Goal: Task Accomplishment & Management: Manage account settings

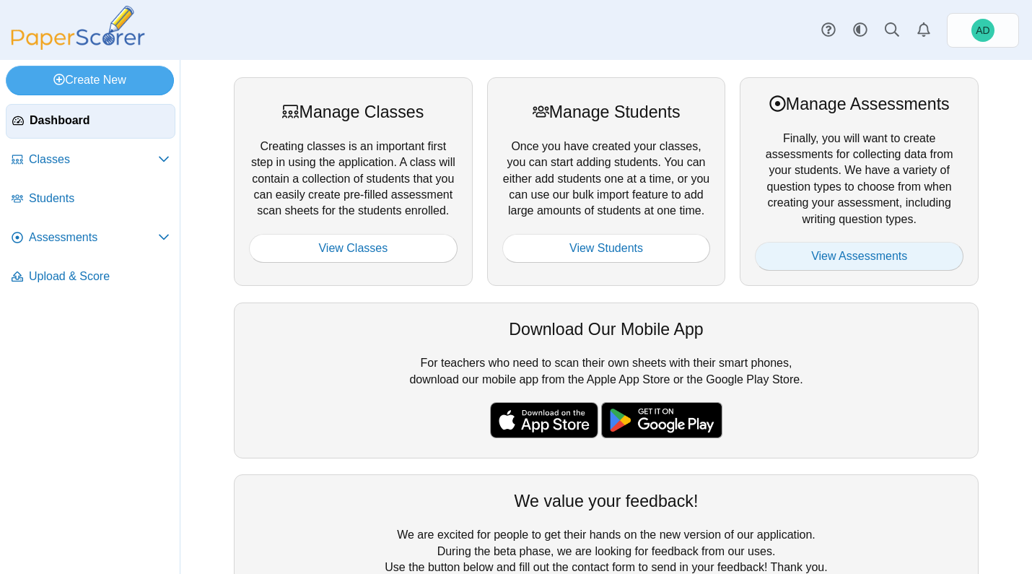
click at [844, 255] on link "View Assessments" at bounding box center [859, 256] width 209 height 29
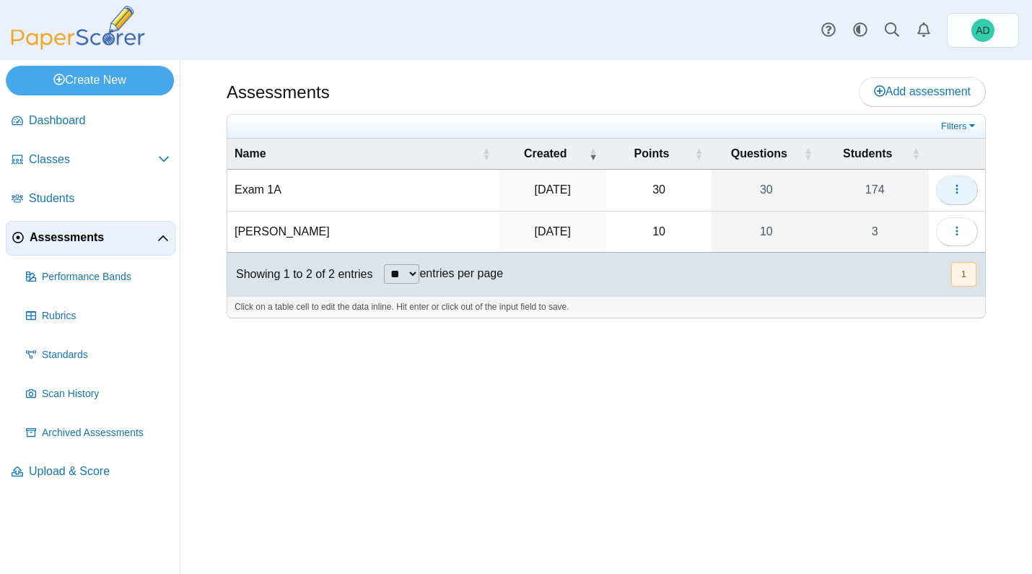
click at [956, 184] on icon "button" at bounding box center [957, 189] width 12 height 12
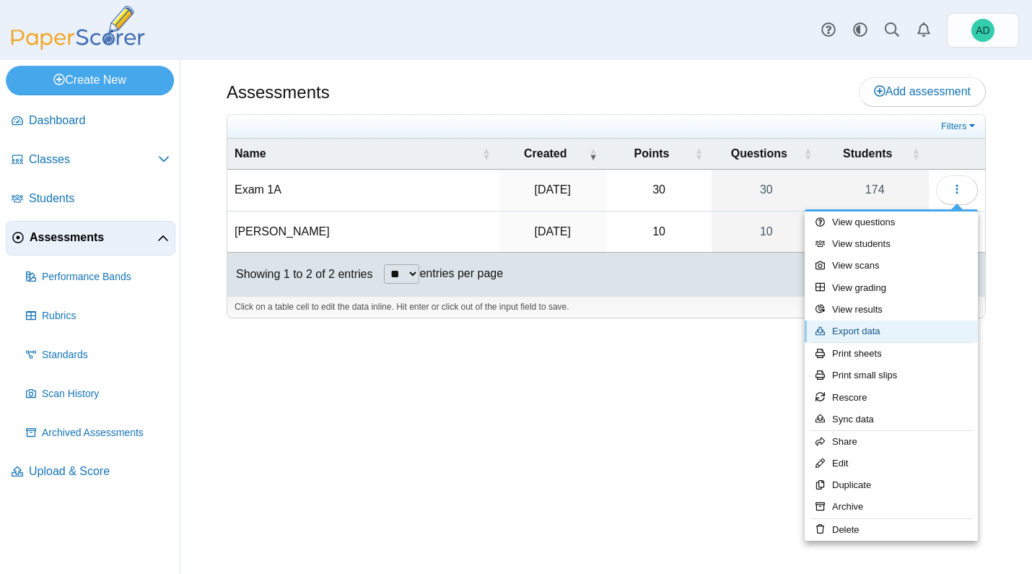
click at [858, 326] on link "Export data" at bounding box center [891, 331] width 173 height 22
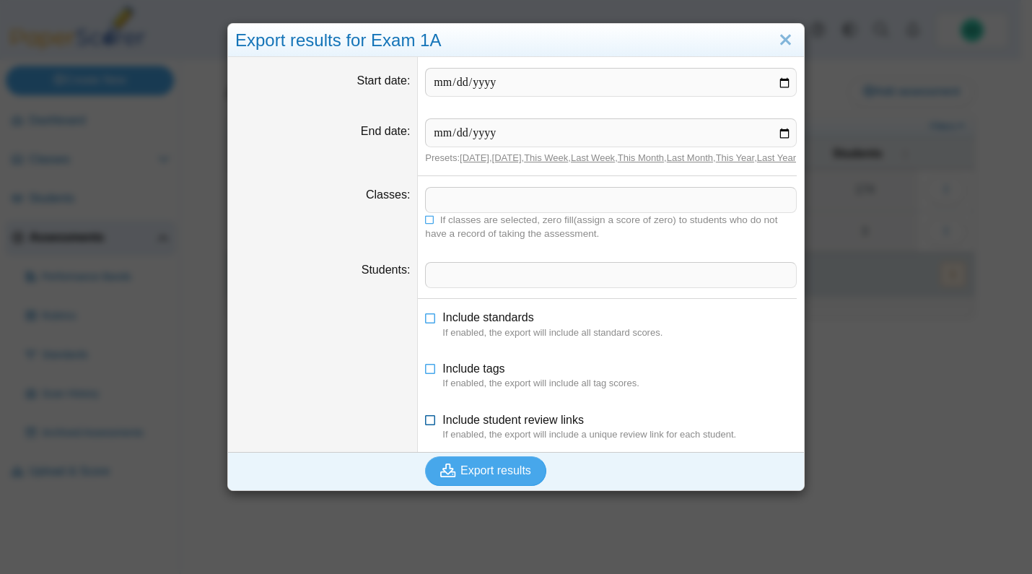
click at [425, 422] on icon at bounding box center [431, 417] width 12 height 10
click at [783, 37] on link "Close" at bounding box center [785, 40] width 22 height 25
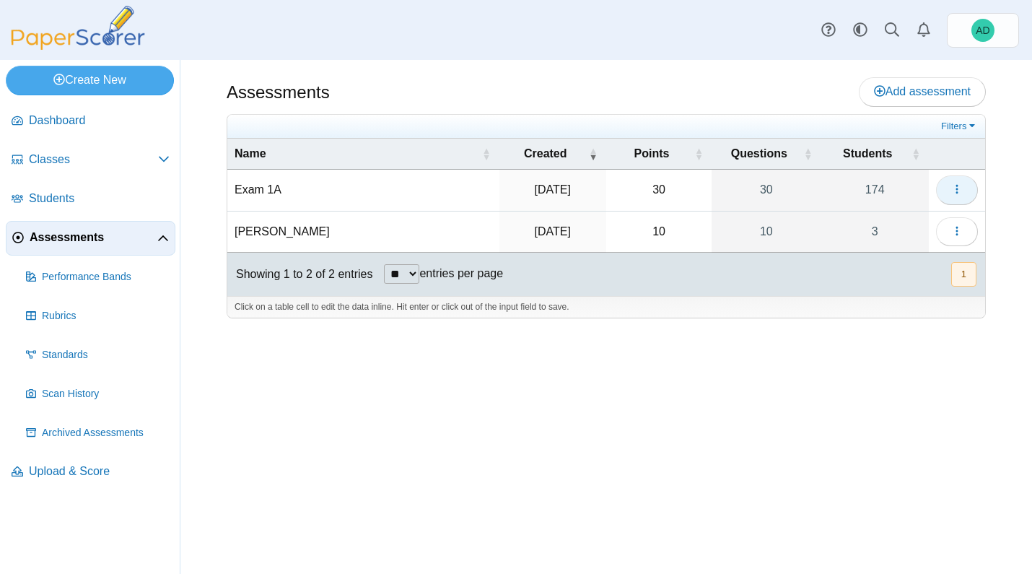
click at [960, 188] on icon "button" at bounding box center [957, 189] width 12 height 12
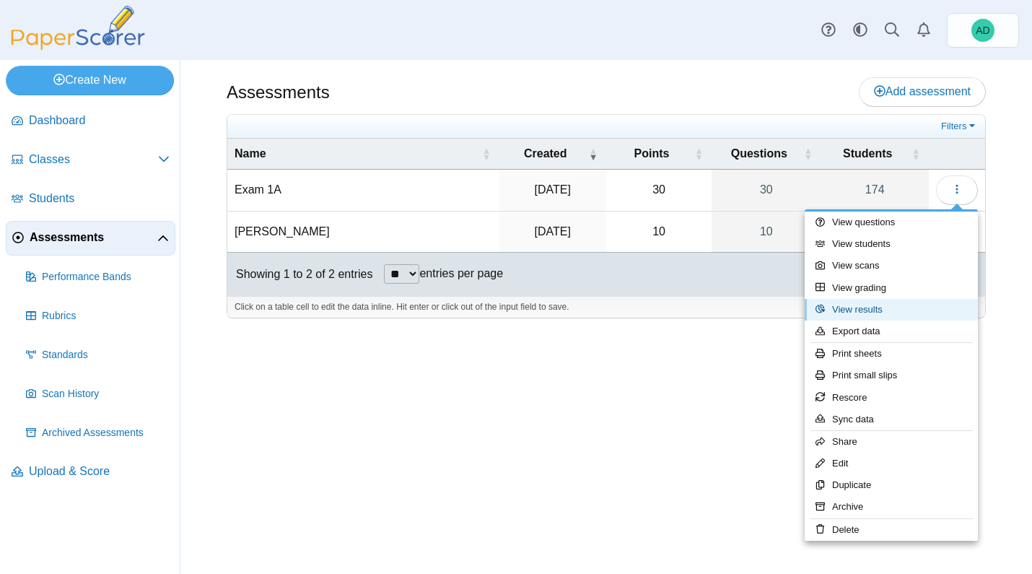
click at [872, 308] on link "View results" at bounding box center [891, 310] width 173 height 22
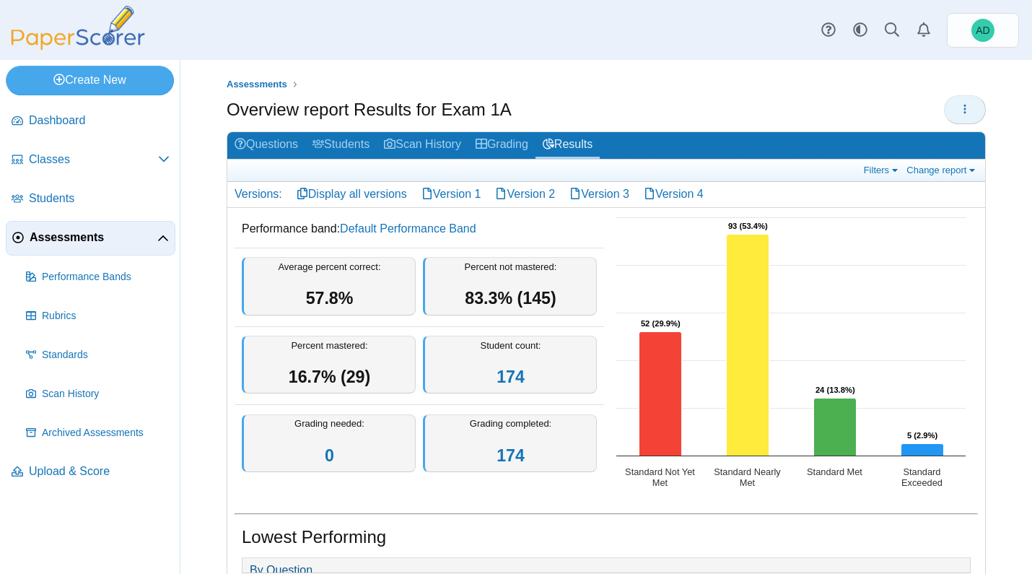
click at [959, 108] on icon "button" at bounding box center [965, 109] width 12 height 12
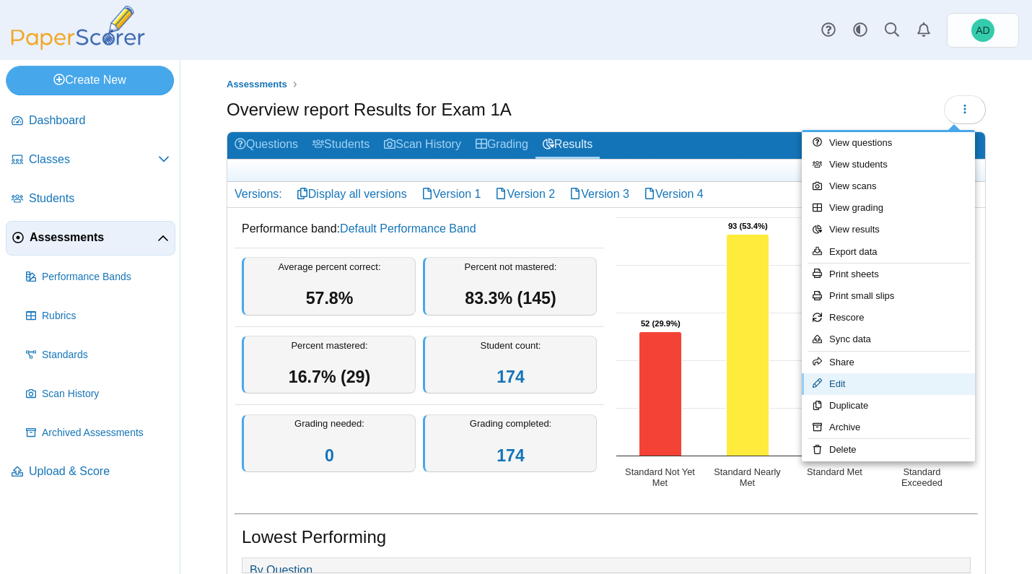
click at [843, 381] on link "Edit" at bounding box center [888, 384] width 173 height 22
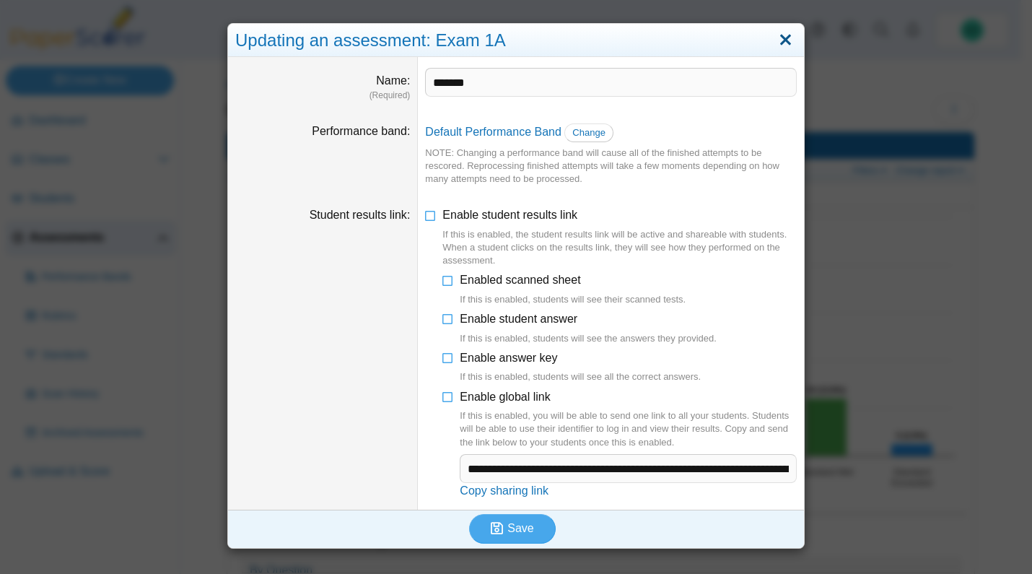
click at [778, 30] on link "Close" at bounding box center [785, 40] width 22 height 25
